Goal: Task Accomplishment & Management: Use online tool/utility

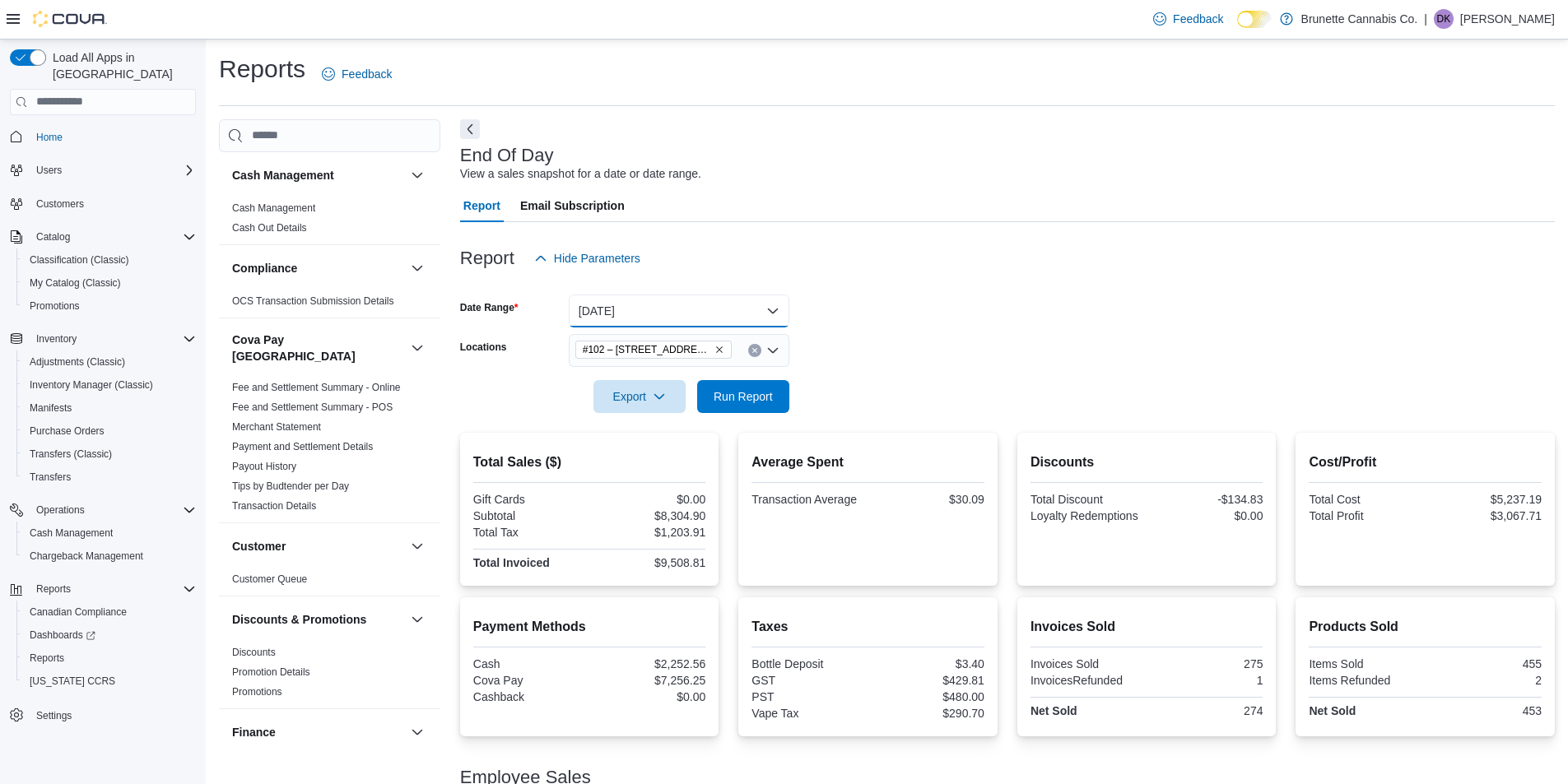
click at [775, 309] on button "[DATE]" at bounding box center [679, 310] width 221 height 33
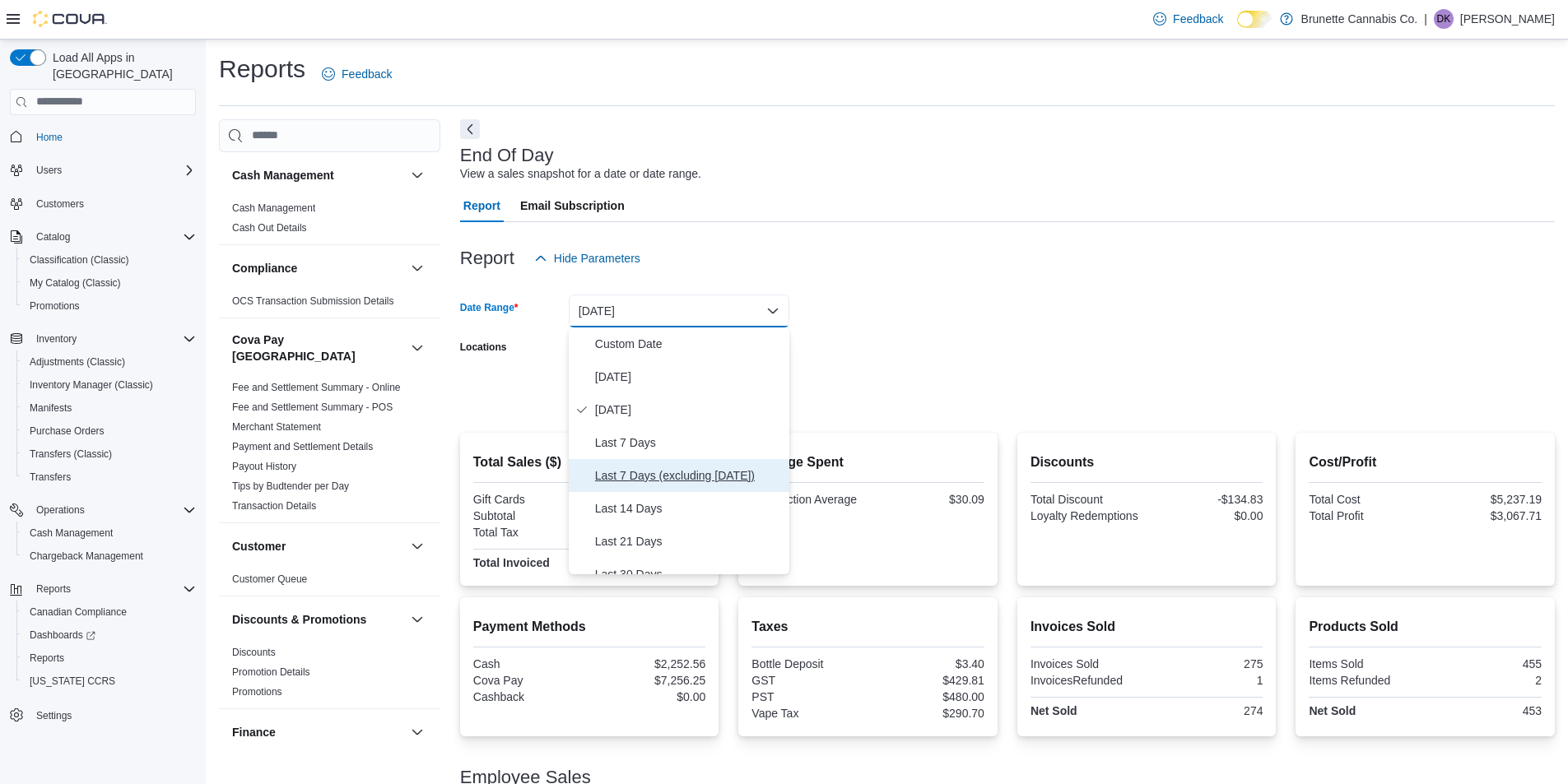
click at [663, 474] on span "Last 7 Days (excluding [DATE])" at bounding box center [688, 475] width 187 height 20
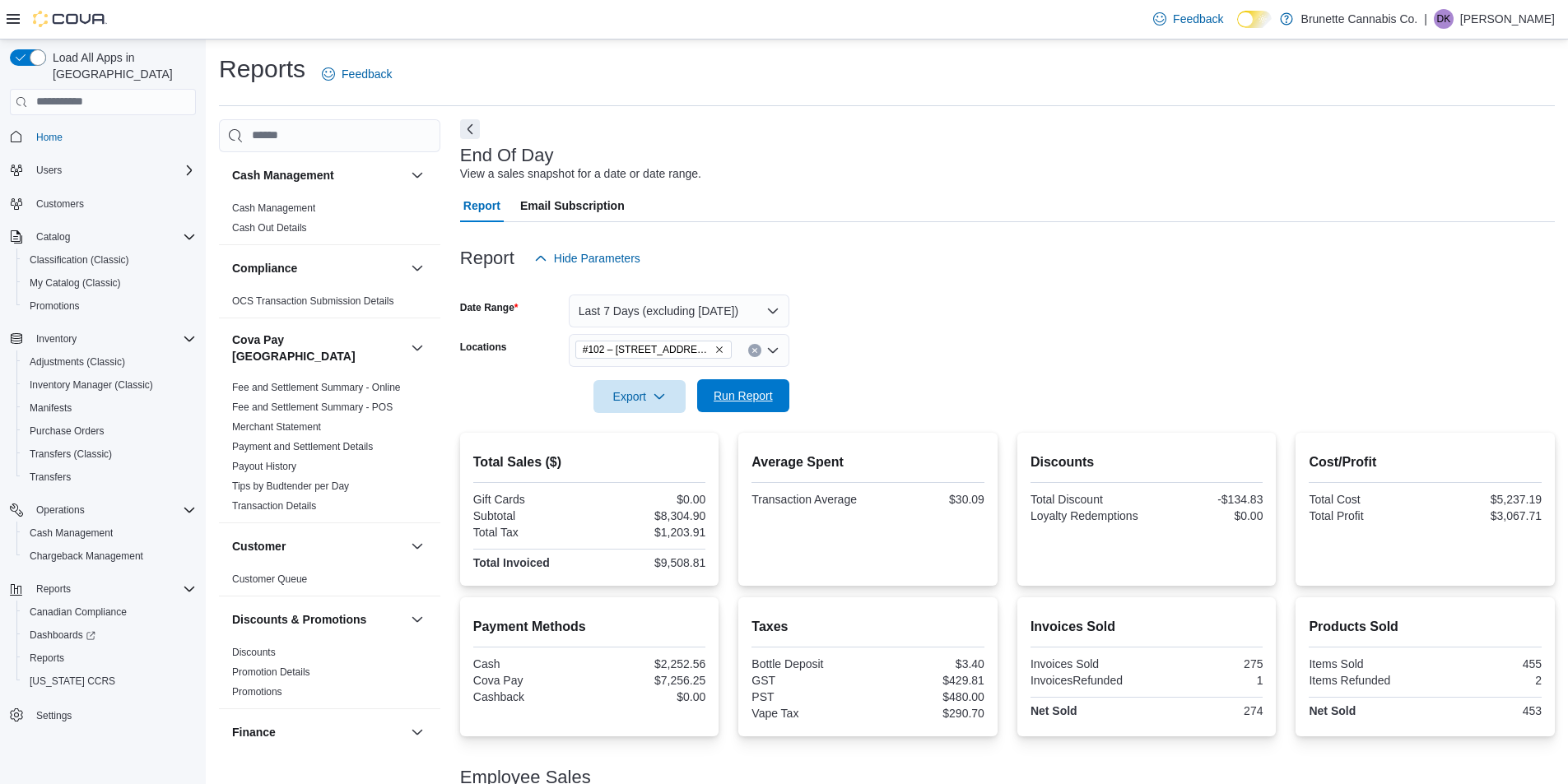
click at [760, 402] on span "Run Report" at bounding box center [743, 396] width 60 height 17
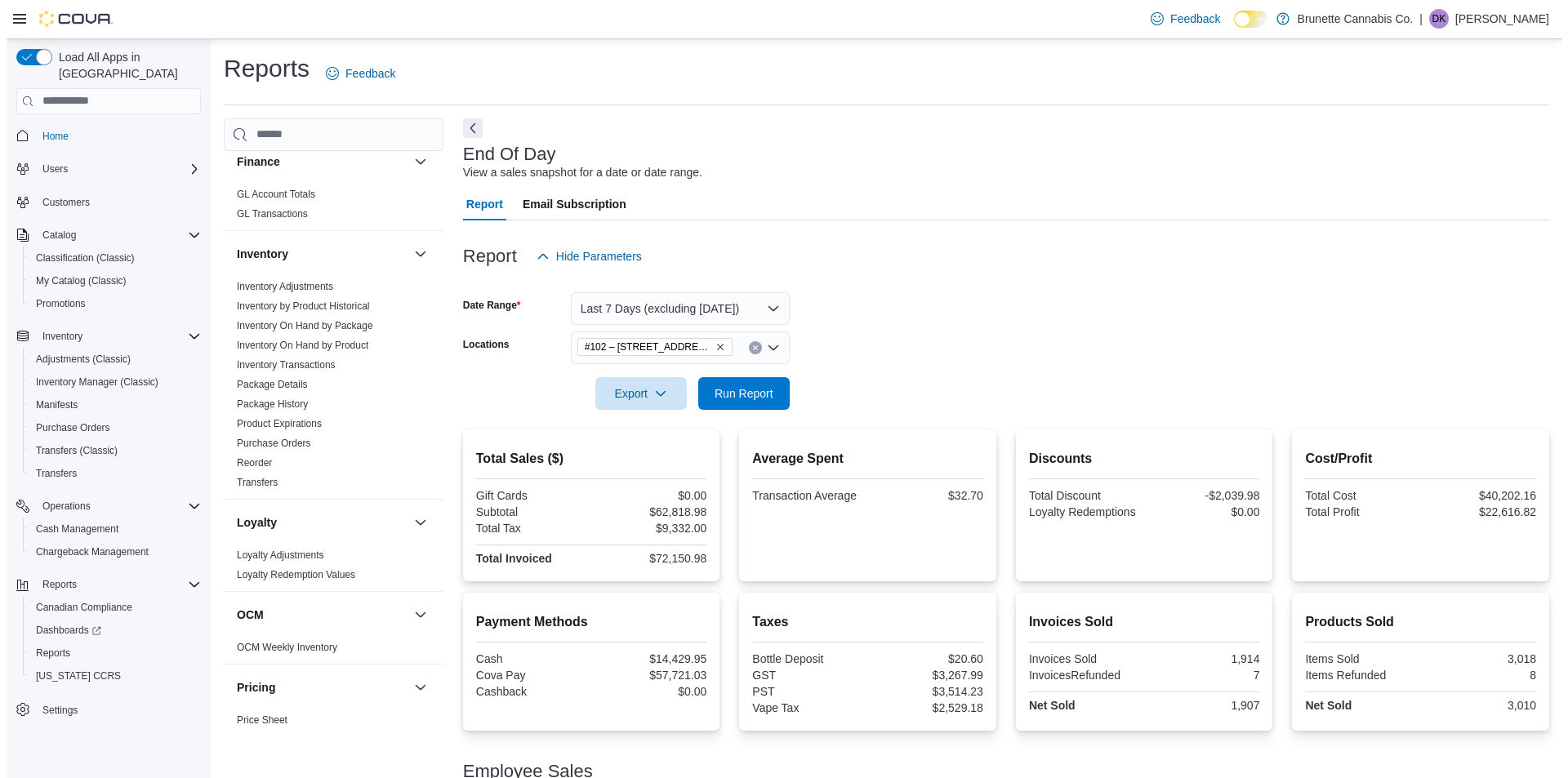
scroll to position [572, 0]
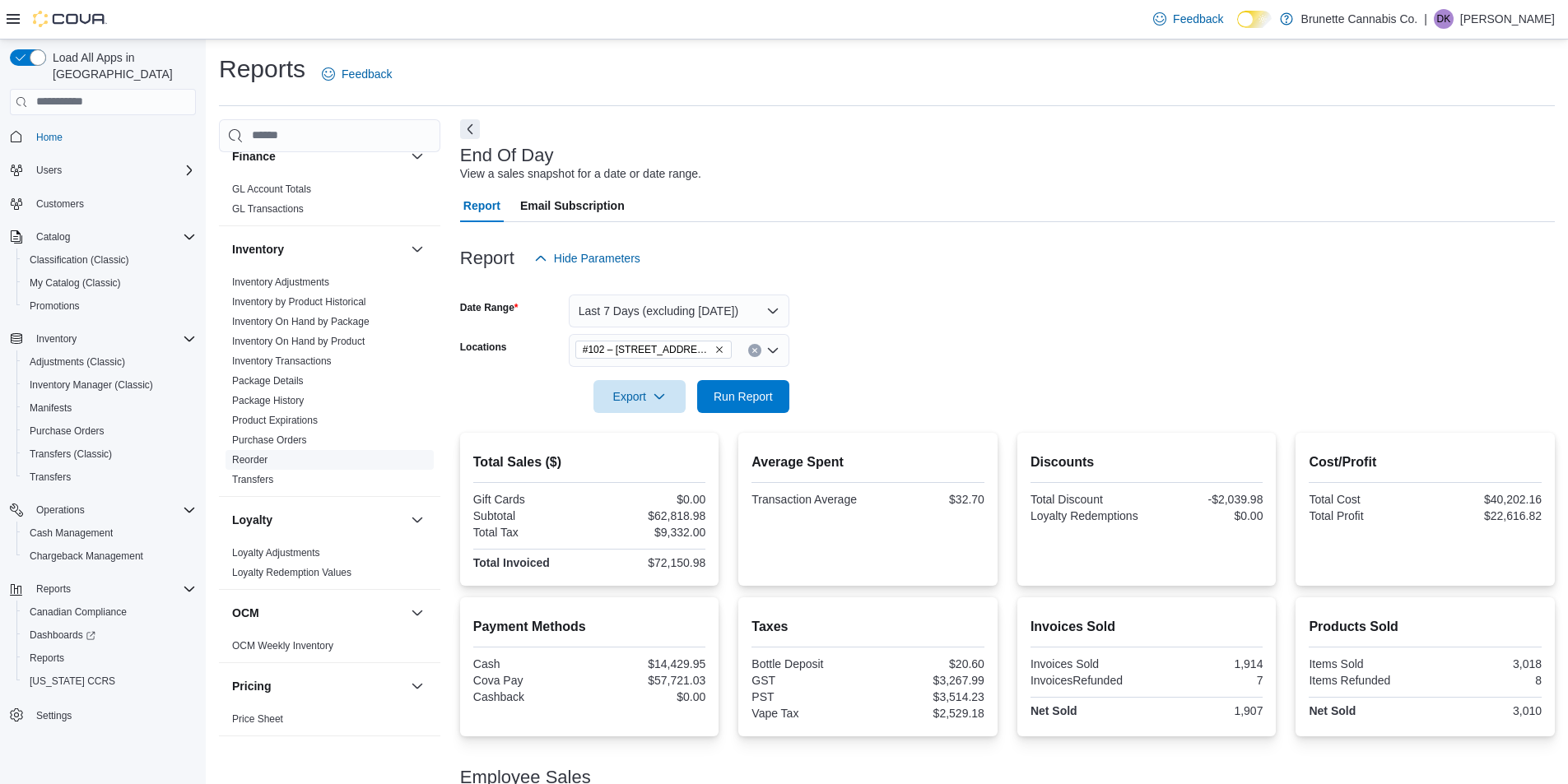
click at [258, 454] on link "Reorder" at bounding box center [250, 460] width 35 height 11
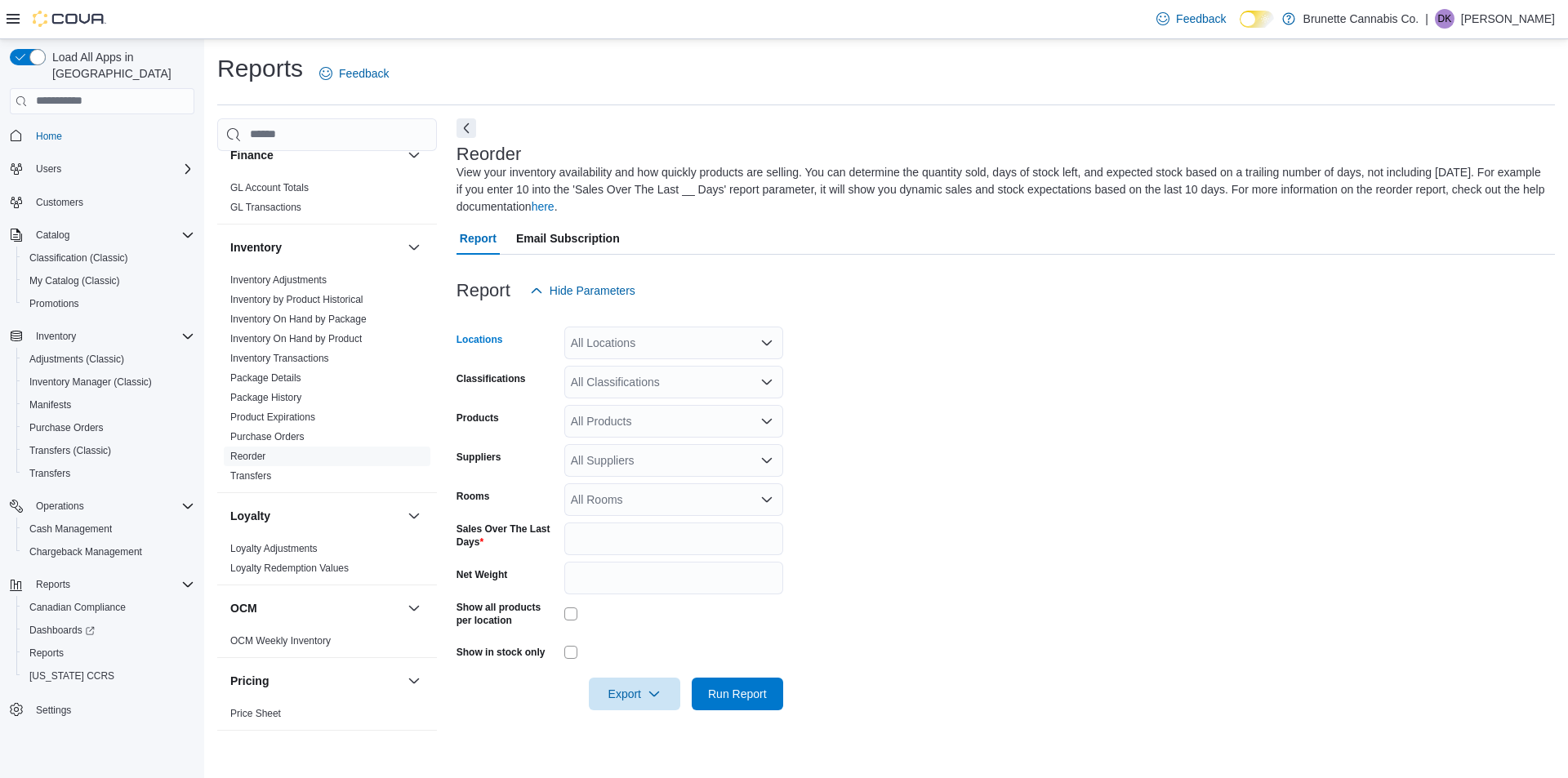
click at [750, 344] on div "All Locations" at bounding box center [673, 342] width 219 height 32
click at [689, 398] on span "#102 – [STREET_ADDRESS]" at bounding box center [674, 395] width 151 height 17
click at [956, 395] on form "Locations #[STREET_ADDRESS] Combo box. Selected. [STREET_ADDRESS]. Press Backsp…" at bounding box center [1005, 509] width 1098 height 403
click at [749, 462] on div "All Suppliers" at bounding box center [673, 460] width 219 height 32
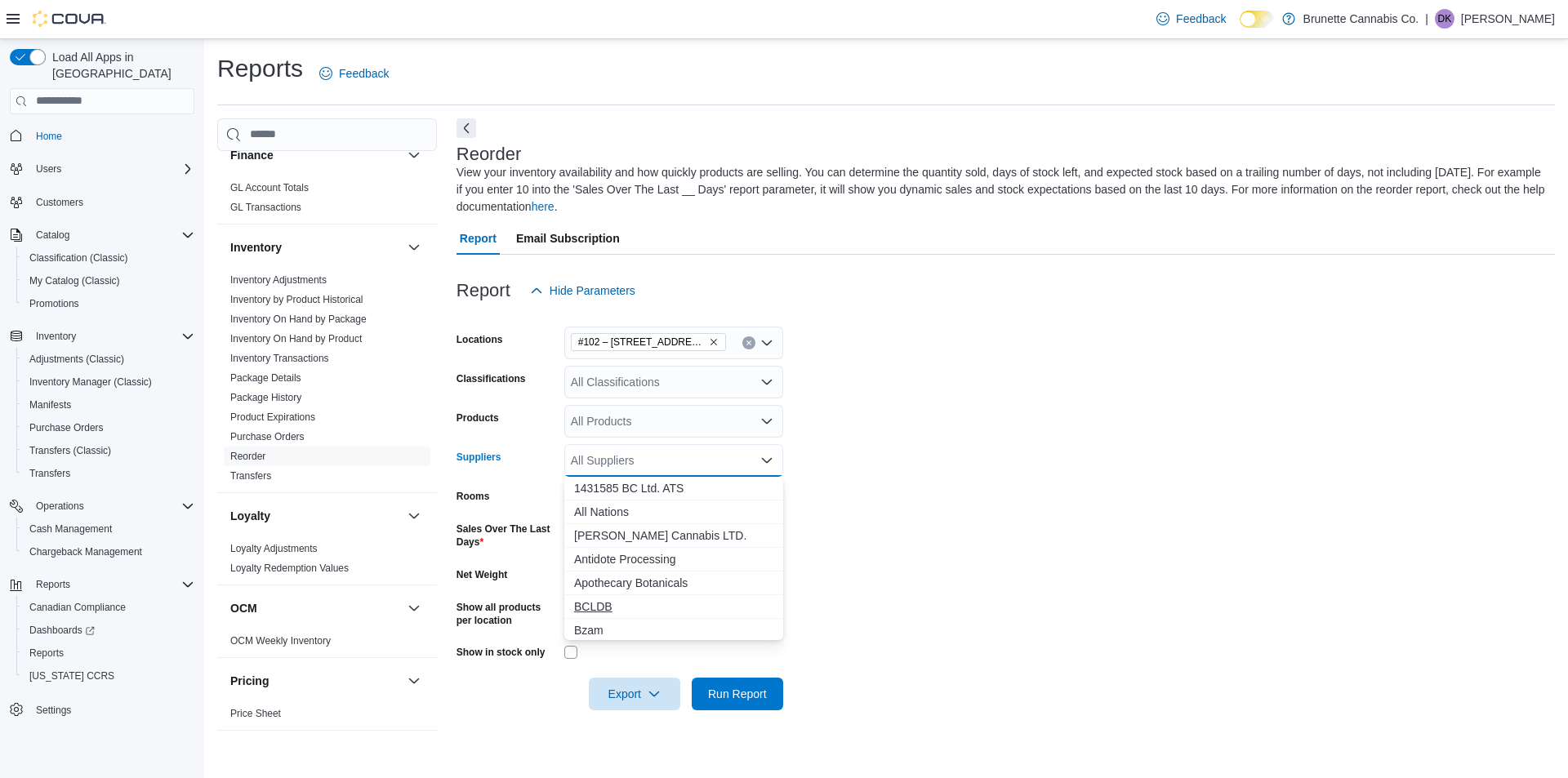
click at [614, 602] on span "BCLDB" at bounding box center [673, 607] width 199 height 17
click at [1035, 519] on form "Locations #[STREET_ADDRESS] Classifications All Classifications Products All Pr…" at bounding box center [1005, 509] width 1098 height 403
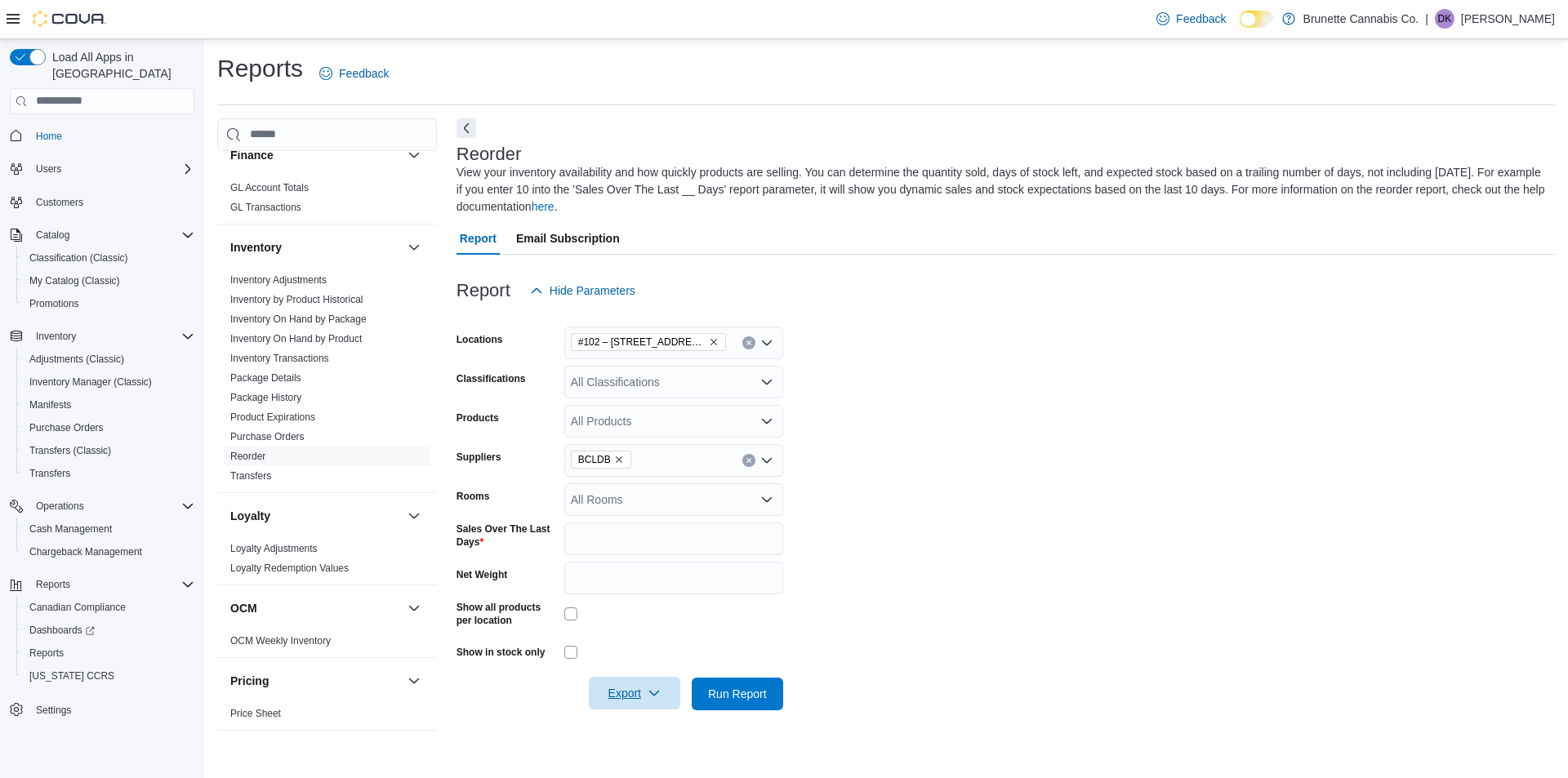
click at [624, 705] on span "Export" at bounding box center [635, 693] width 72 height 32
click at [664, 604] on button "Export to Excel" at bounding box center [636, 596] width 93 height 32
